Goal: Information Seeking & Learning: Get advice/opinions

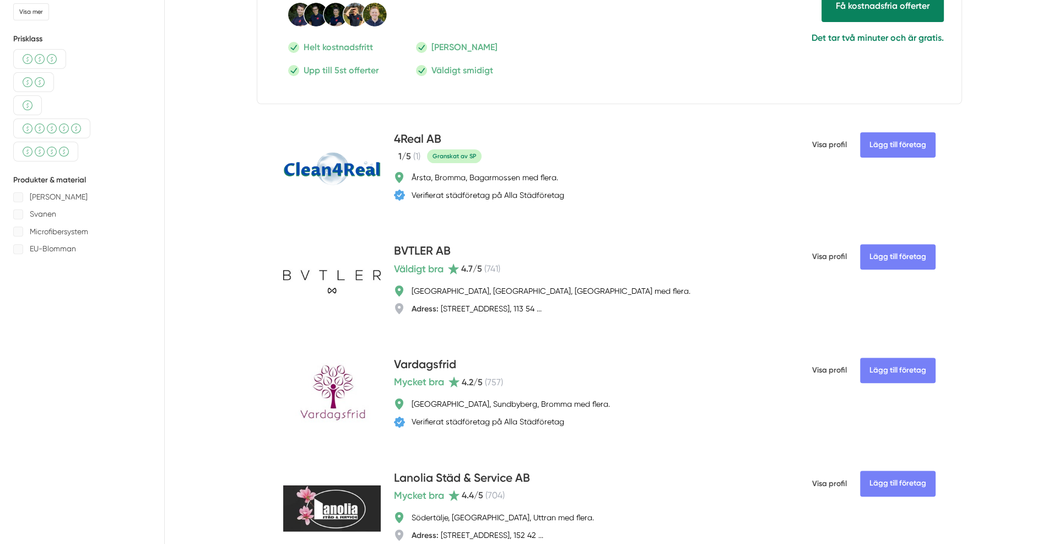
scroll to position [441, 0]
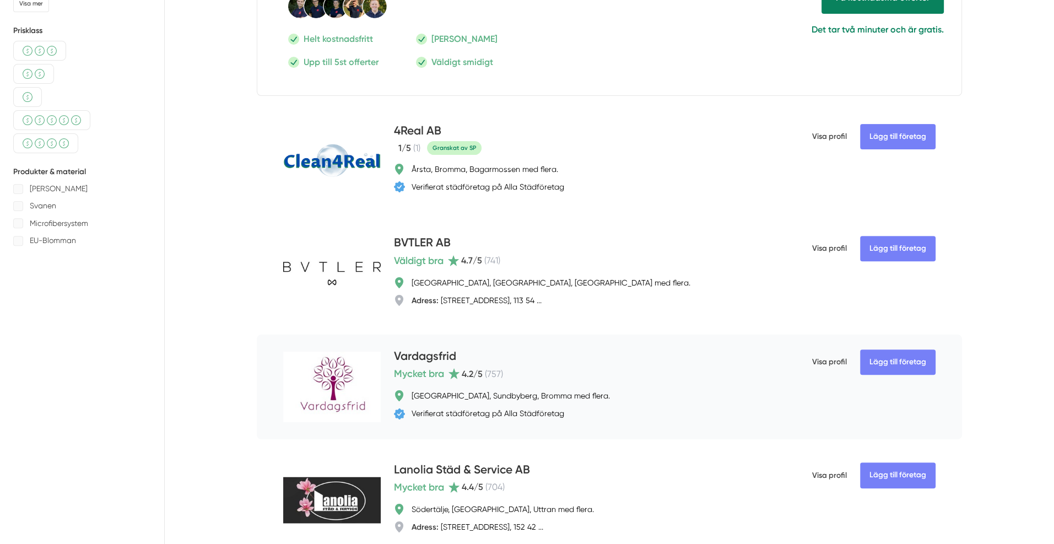
click at [829, 365] on span "Visa profil" at bounding box center [829, 362] width 35 height 29
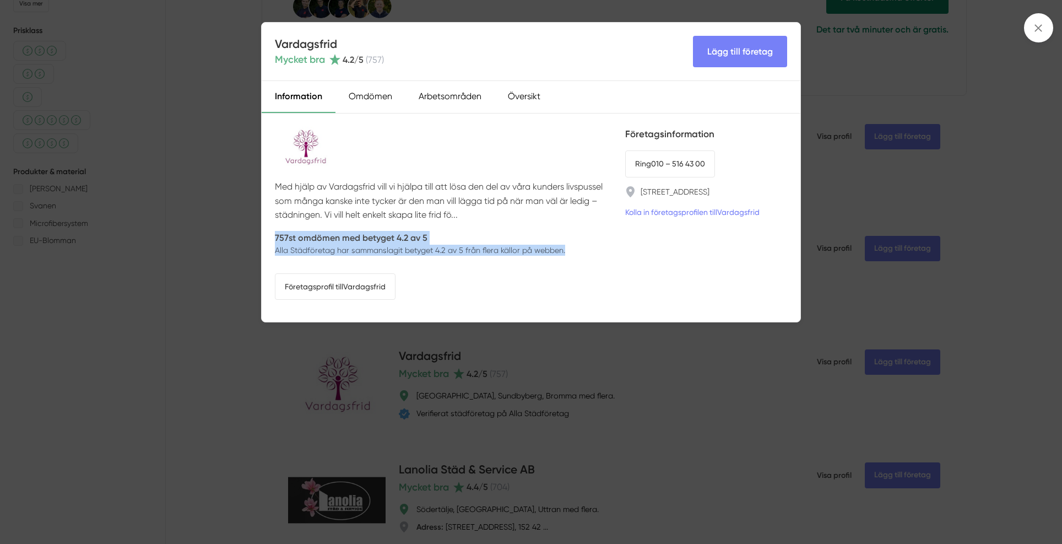
drag, startPoint x: 575, startPoint y: 249, endPoint x: 272, endPoint y: 235, distance: 303.3
click at [272, 235] on div "Med hjälp av Vardagsfrid vill vi hjälpa till att lösa den del av våra kunders l…" at bounding box center [531, 217] width 539 height 208
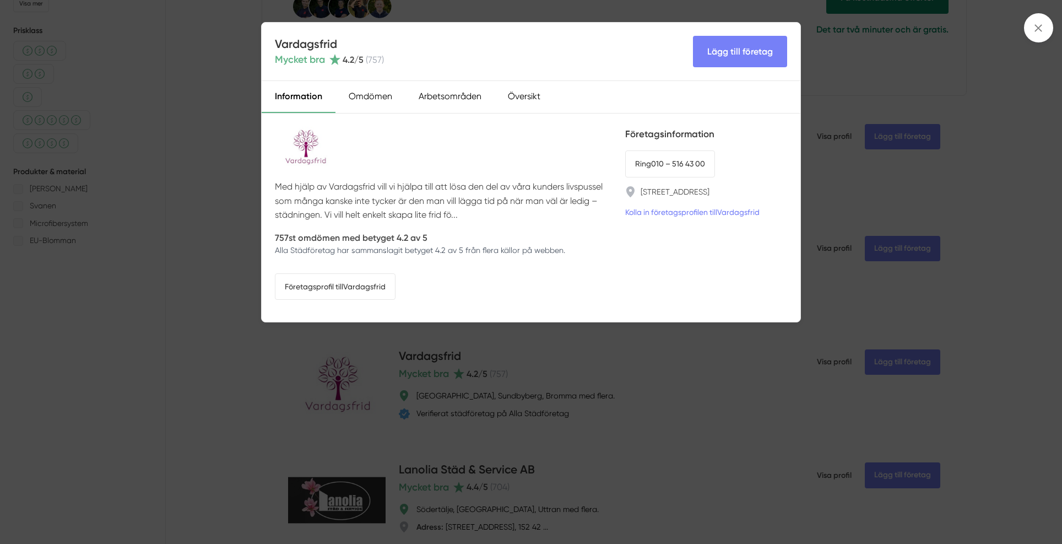
drag, startPoint x: 334, startPoint y: 62, endPoint x: 326, endPoint y: 62, distance: 7.7
click at [326, 62] on div "Mycket bra 4.2 /5 ( 757 )" at bounding box center [329, 59] width 109 height 15
drag, startPoint x: 401, startPoint y: 57, endPoint x: 266, endPoint y: 65, distance: 135.7
click at [266, 65] on div "Vardagsfrid Mycket bra 4.2 /5 ( 757 ) Lägg till företag" at bounding box center [531, 52] width 539 height 58
click at [377, 99] on div "Omdömen" at bounding box center [371, 97] width 70 height 32
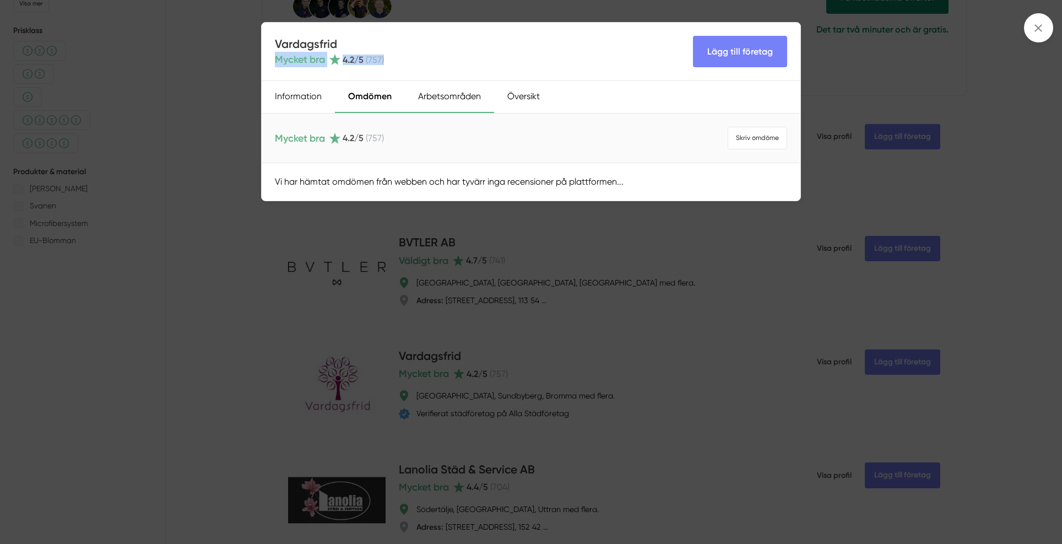
click at [432, 100] on div "Arbetsområden" at bounding box center [449, 97] width 89 height 32
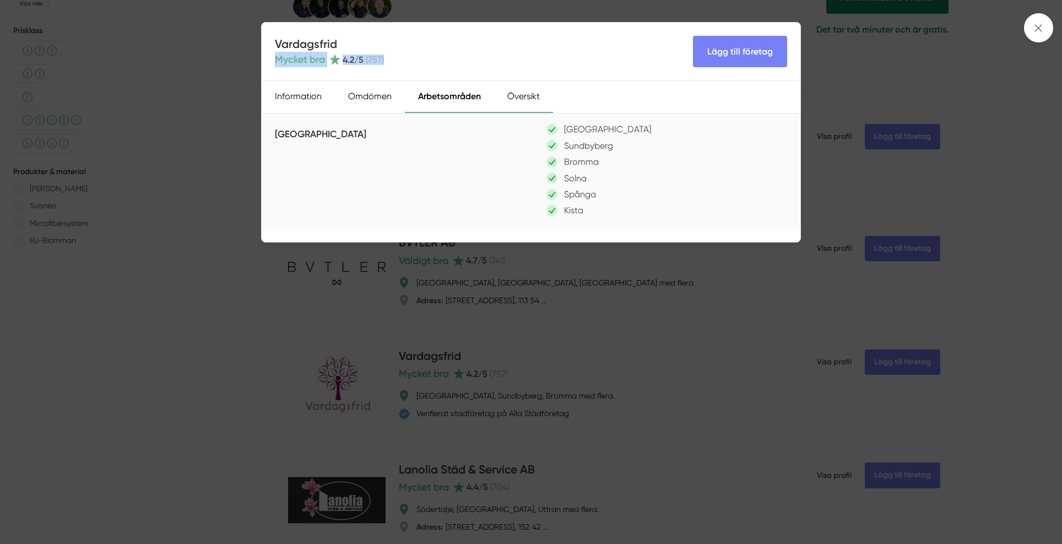
click at [523, 99] on div "Översikt" at bounding box center [523, 97] width 59 height 32
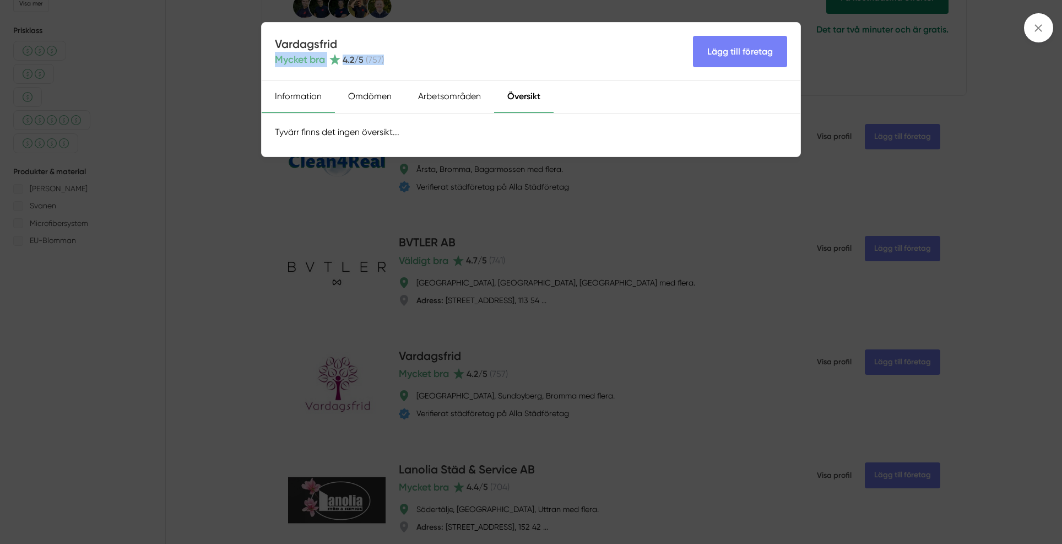
drag, startPoint x: 308, startPoint y: 100, endPoint x: 318, endPoint y: 102, distance: 10.7
click at [307, 100] on div "Information" at bounding box center [298, 97] width 73 height 32
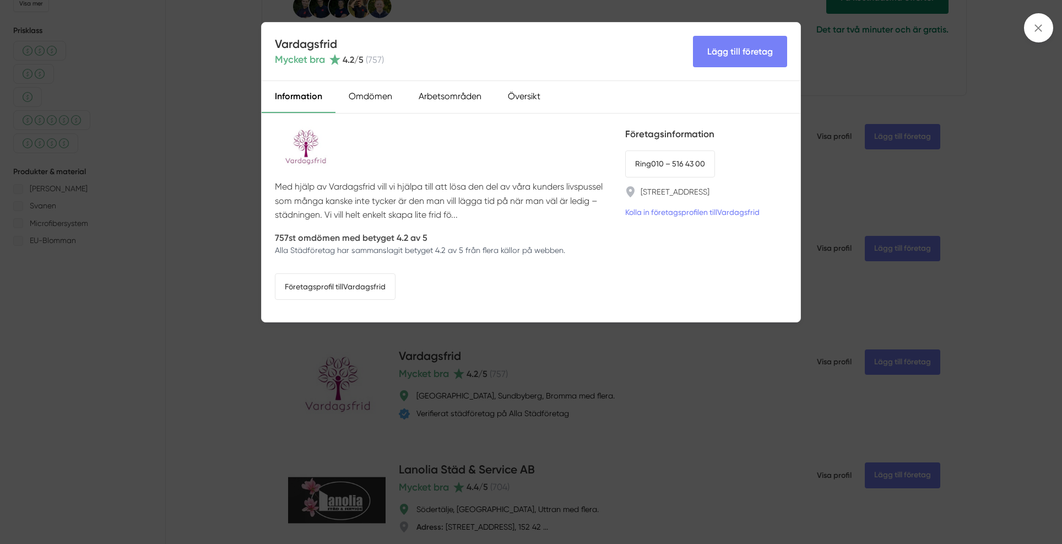
click at [581, 289] on div "Med hjälp av Vardagsfrid vill vi hjälpa till att lösa den del av våra kunders l…" at bounding box center [443, 218] width 337 height 182
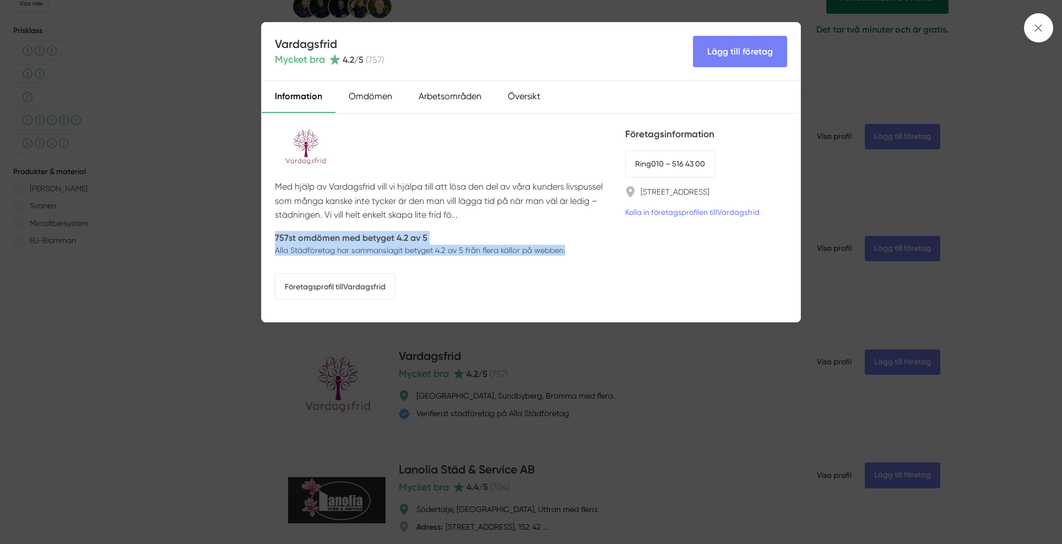
drag, startPoint x: 573, startPoint y: 249, endPoint x: 274, endPoint y: 237, distance: 299.4
click at [274, 237] on div "Med hjälp av Vardagsfrid vill vi hjälpa till att lösa den del av våra kunders l…" at bounding box center [531, 217] width 539 height 208
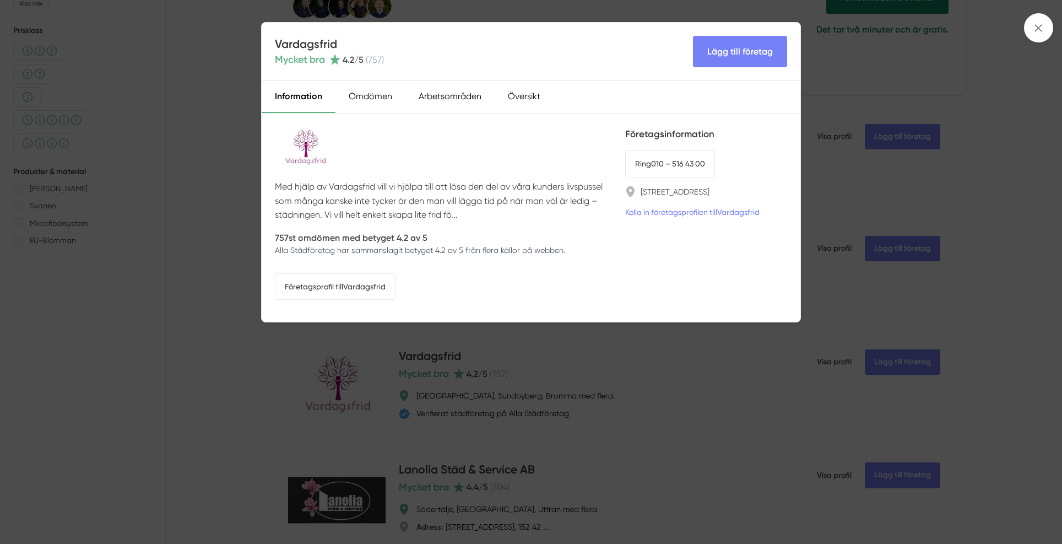
click at [488, 280] on div "Med hjälp av Vardagsfrid vill vi hjälpa till att lösa den del av våra kunders l…" at bounding box center [443, 218] width 337 height 182
click at [377, 97] on div "Omdömen" at bounding box center [371, 97] width 70 height 32
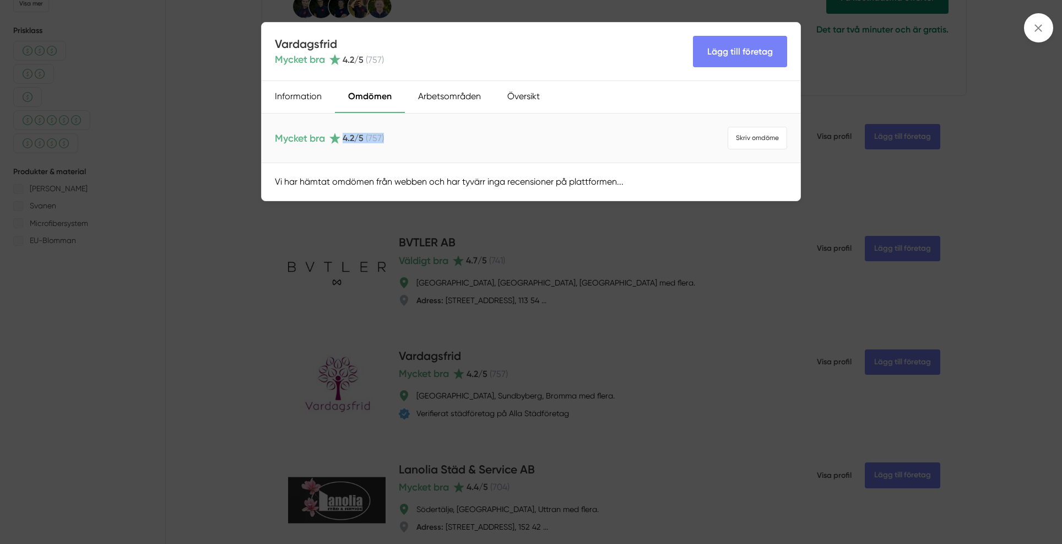
drag, startPoint x: 399, startPoint y: 132, endPoint x: 367, endPoint y: 136, distance: 32.2
click at [342, 135] on div "Mycket bra 4.2 /5 ( 757 ) [PERSON_NAME] omdöme" at bounding box center [531, 138] width 539 height 50
click at [372, 136] on span "( 757 )" at bounding box center [375, 138] width 18 height 10
click at [377, 136] on span "( 757 )" at bounding box center [375, 138] width 18 height 10
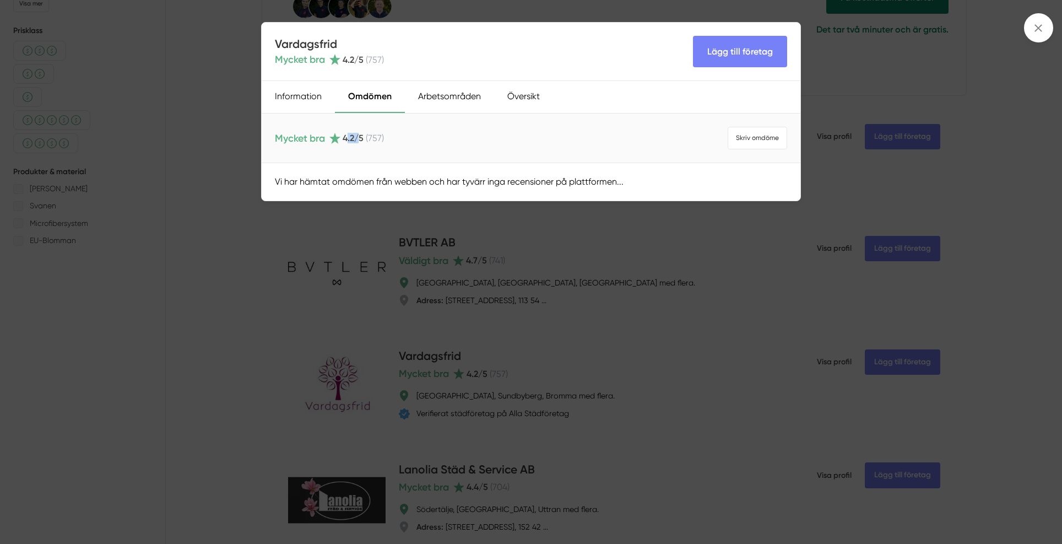
drag, startPoint x: 346, startPoint y: 137, endPoint x: 358, endPoint y: 137, distance: 11.6
click at [358, 137] on span "4.2 /5" at bounding box center [353, 138] width 21 height 10
click at [364, 137] on span "4.2 /5" at bounding box center [353, 138] width 21 height 10
drag, startPoint x: 585, startPoint y: 184, endPoint x: 270, endPoint y: 191, distance: 315.2
click at [270, 191] on div "Vi har hämtat omdömen från webben och har tyvärr inga recensioner på plattforme…" at bounding box center [531, 181] width 539 height 37
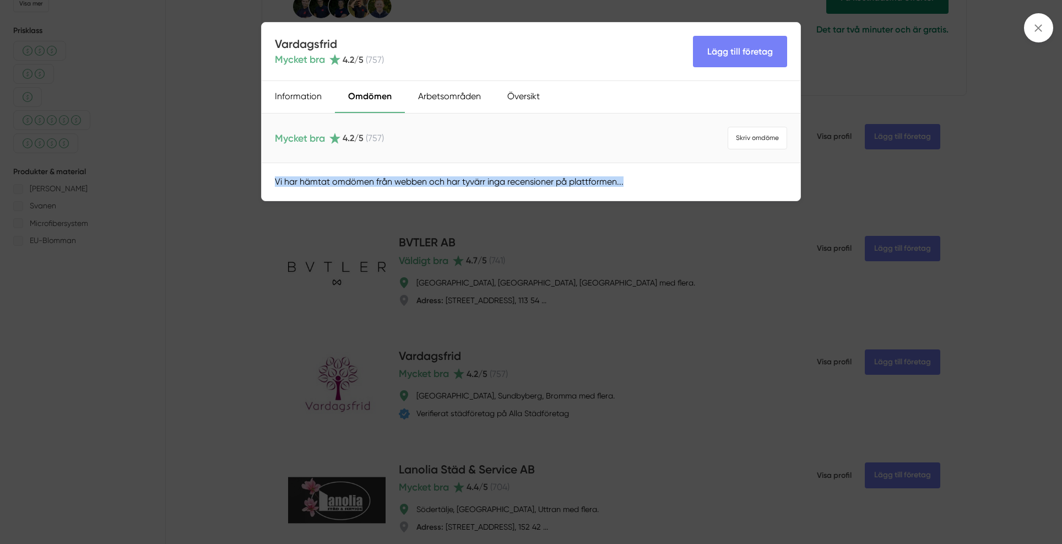
click at [521, 182] on div "Vi har hämtat omdömen från webben och har tyvärr inga recensioner på plattforme…" at bounding box center [531, 181] width 539 height 37
click at [232, 245] on div "Vardagsfrid Mycket bra 4.2 /5 ( 757 ) Lägg till företag Information Omdömen Arb…" at bounding box center [531, 272] width 1062 height 544
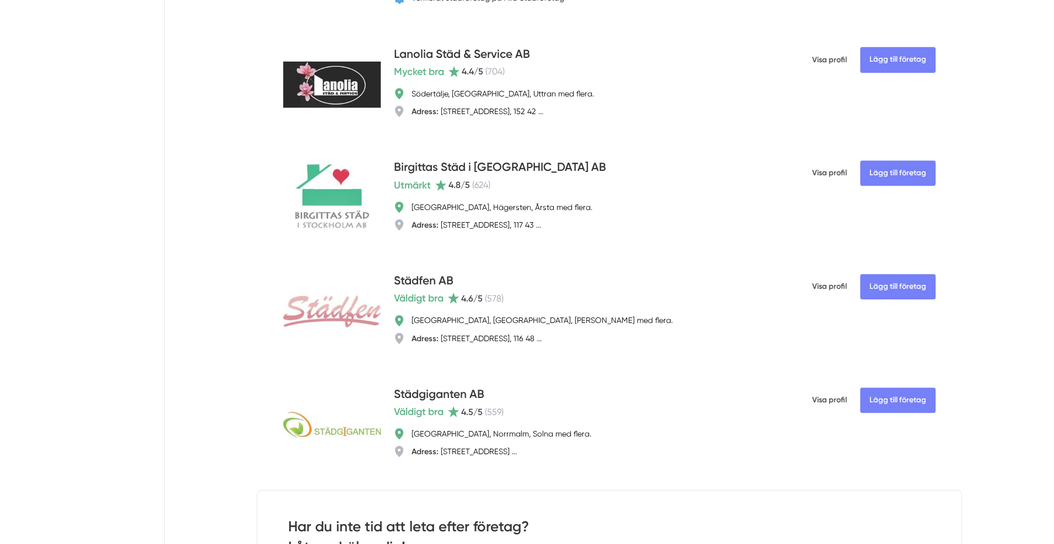
scroll to position [881, 0]
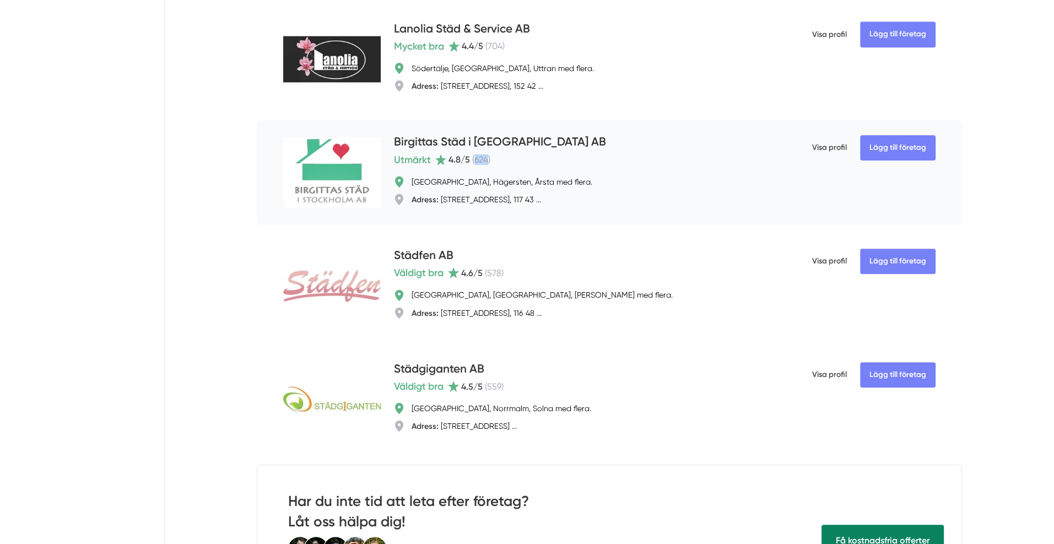
drag, startPoint x: 475, startPoint y: 160, endPoint x: 489, endPoint y: 158, distance: 14.0
click at [489, 158] on span "( 624 )" at bounding box center [481, 159] width 18 height 10
click at [494, 272] on span "( 578 )" at bounding box center [494, 273] width 19 height 10
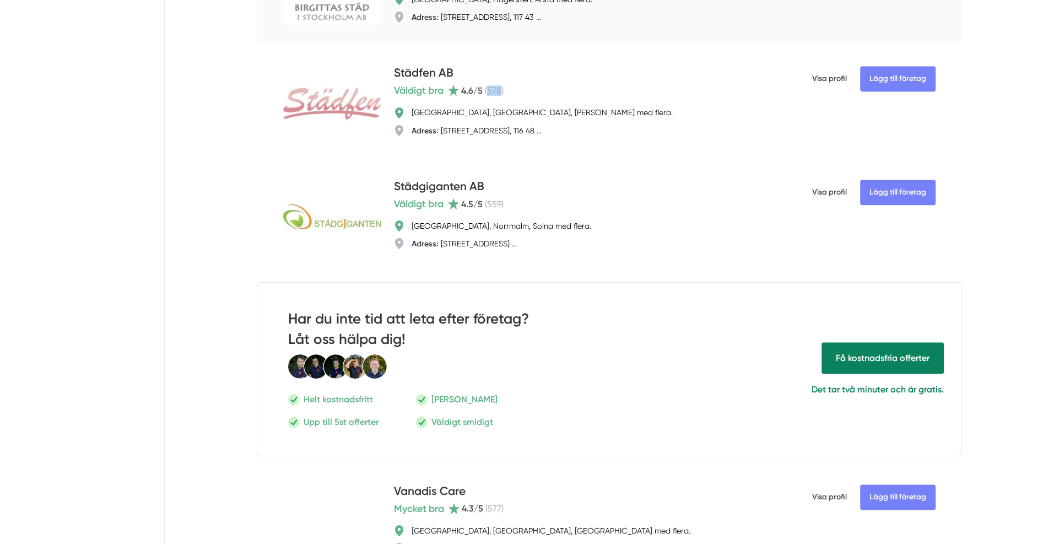
scroll to position [1047, 0]
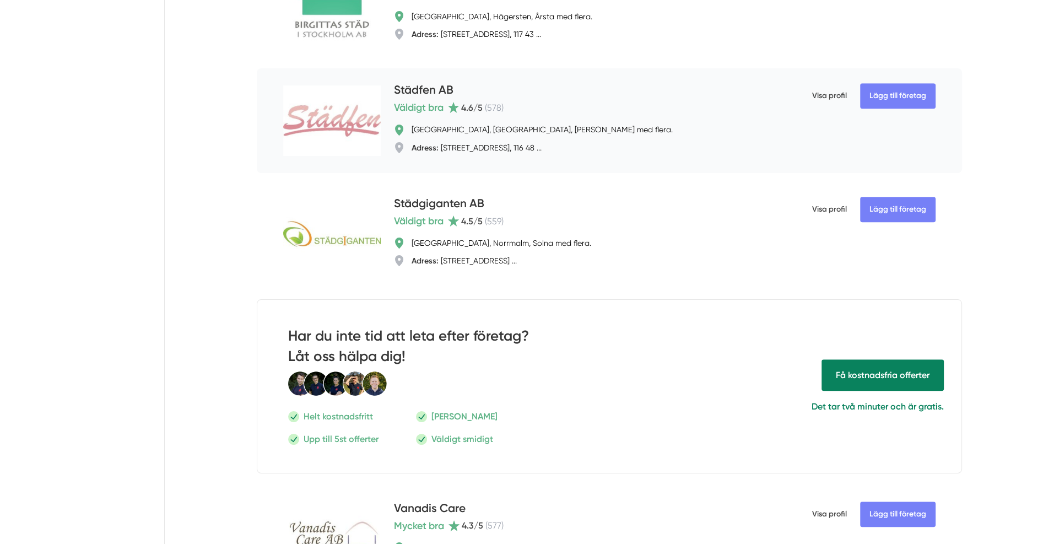
click at [631, 103] on div "Väldigt bra 4.6 /5 ( 578 )" at bounding box center [581, 107] width 375 height 15
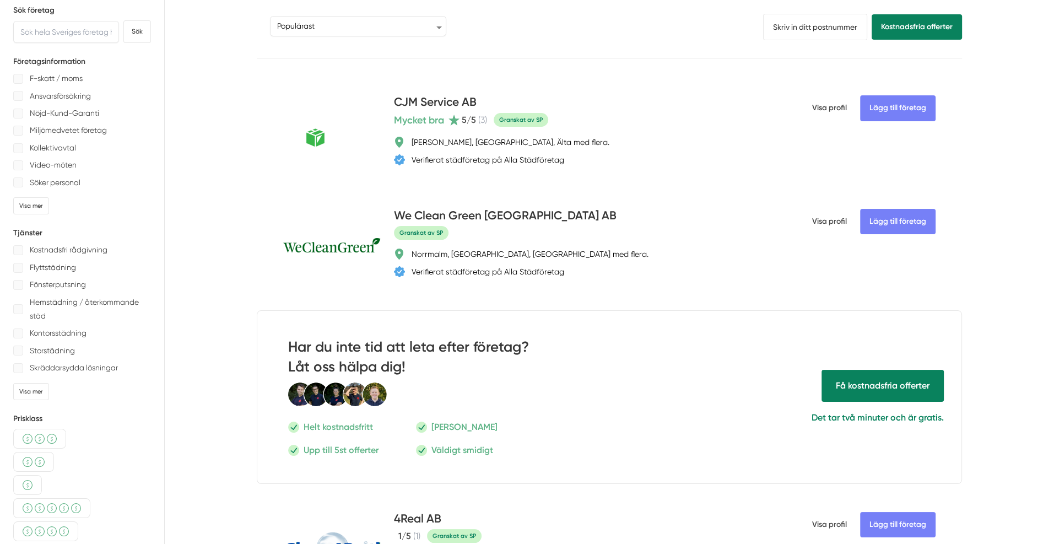
scroll to position [0, 0]
